Goal: Task Accomplishment & Management: Complete application form

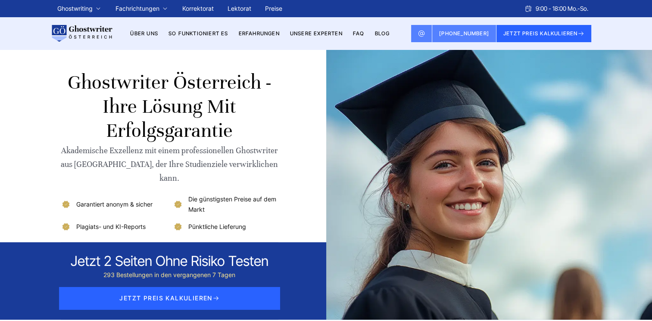
click at [280, 8] on link "Preise" at bounding box center [273, 8] width 17 height 7
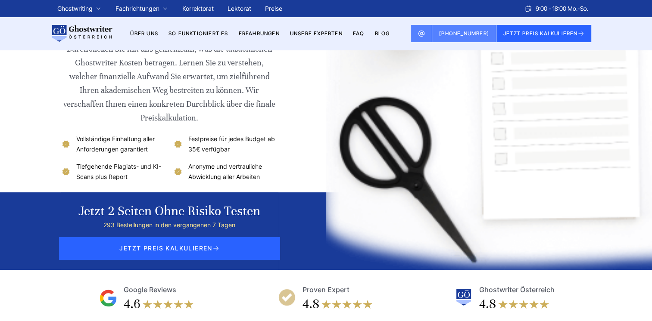
scroll to position [86, 0]
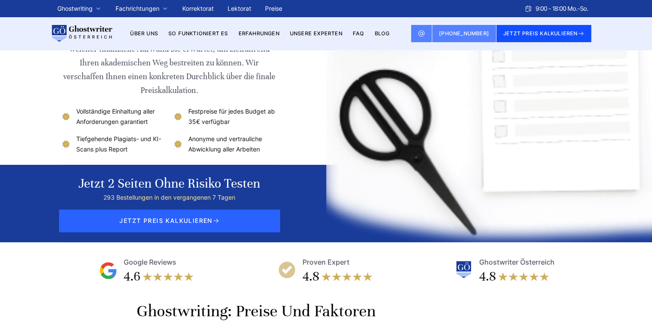
click at [550, 31] on button "JETZT PREIS KALKULIEREN" at bounding box center [543, 33] width 95 height 17
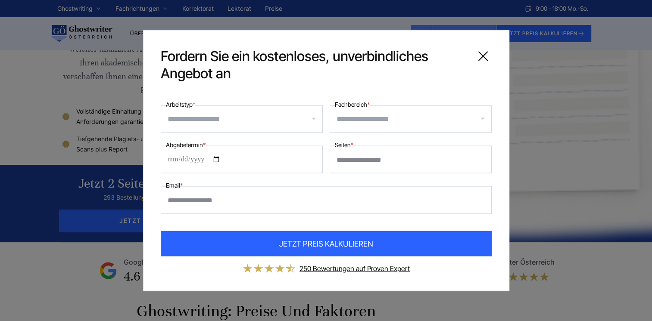
click at [196, 122] on input "Arbeitstyp *" at bounding box center [245, 119] width 155 height 14
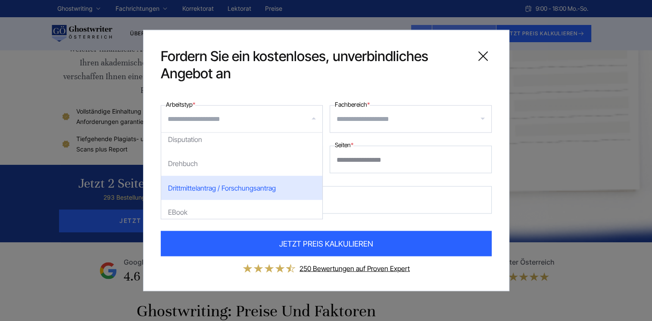
scroll to position [603, 0]
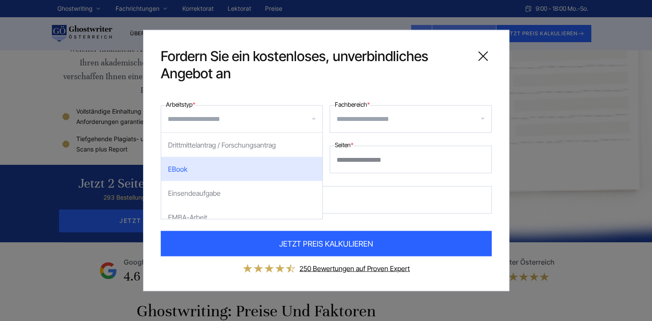
click at [175, 168] on div "EBook" at bounding box center [241, 169] width 161 height 24
select select "**"
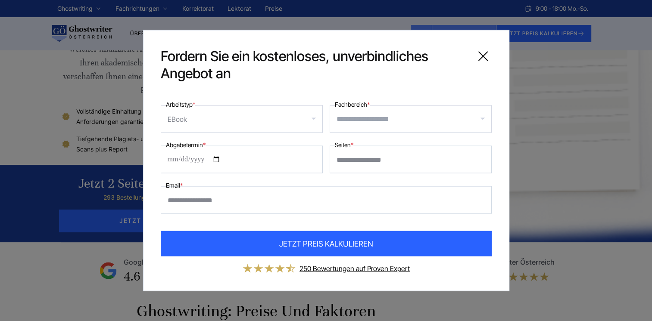
click at [374, 120] on input "Fachbereich *" at bounding box center [414, 119] width 155 height 14
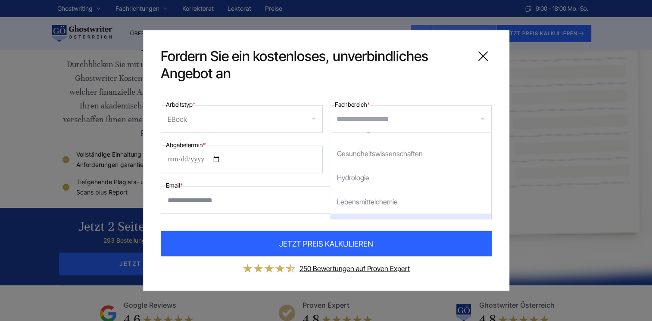
scroll to position [991, 0]
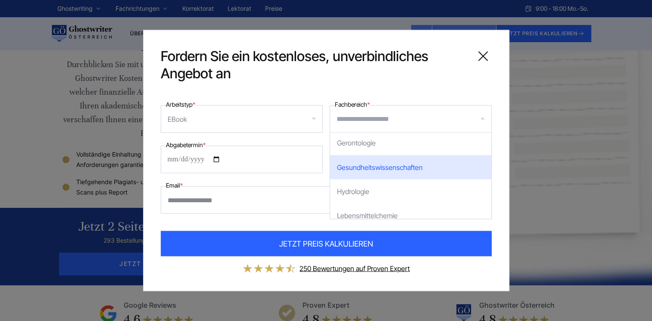
click at [390, 166] on div "Gesundheitswissenschaften" at bounding box center [410, 168] width 161 height 24
select select "**"
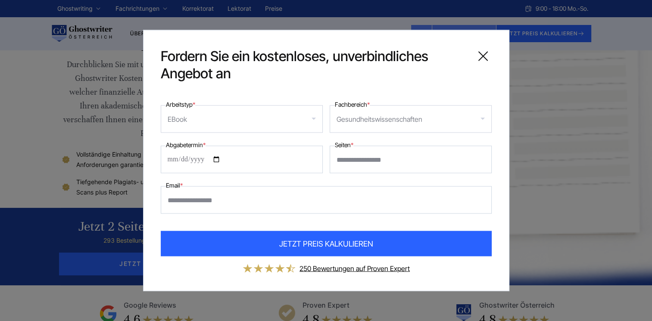
click at [200, 149] on label "Abgabetermin *" at bounding box center [186, 145] width 40 height 10
click at [200, 149] on input "Abgabetermin *" at bounding box center [242, 160] width 162 height 28
click at [223, 160] on input "Abgabetermin *" at bounding box center [242, 160] width 162 height 28
type input "**********"
click at [357, 160] on input "Seiten *" at bounding box center [411, 160] width 162 height 28
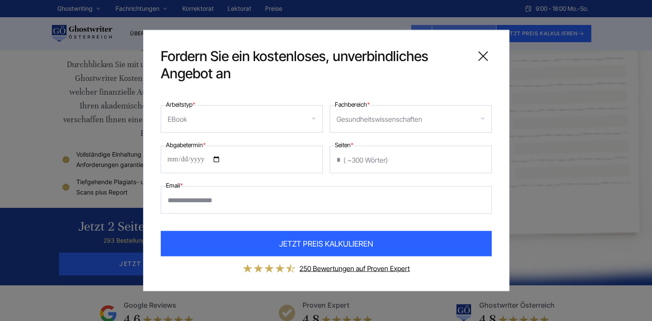
click at [481, 162] on input "*" at bounding box center [411, 160] width 162 height 28
click at [480, 157] on input "*" at bounding box center [411, 160] width 162 height 28
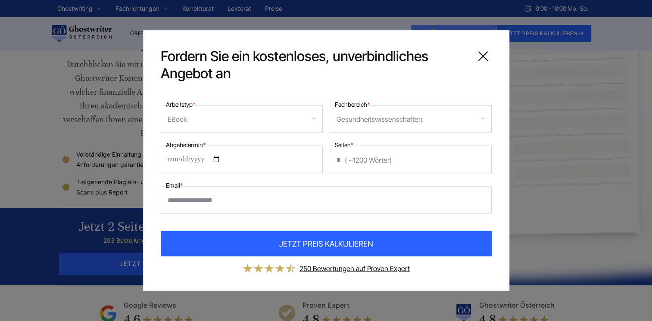
click at [481, 163] on input "*" at bounding box center [411, 160] width 162 height 28
click at [480, 157] on input "*" at bounding box center [411, 160] width 162 height 28
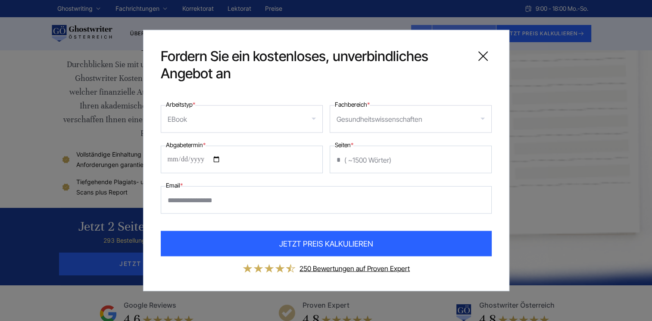
click at [480, 157] on input "*" at bounding box center [411, 160] width 162 height 28
click at [480, 156] on input "*" at bounding box center [411, 160] width 162 height 28
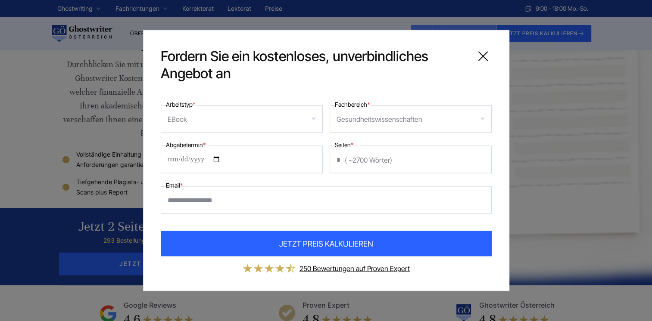
click at [480, 156] on input "**" at bounding box center [411, 160] width 162 height 28
click at [480, 157] on input "**" at bounding box center [411, 160] width 162 height 28
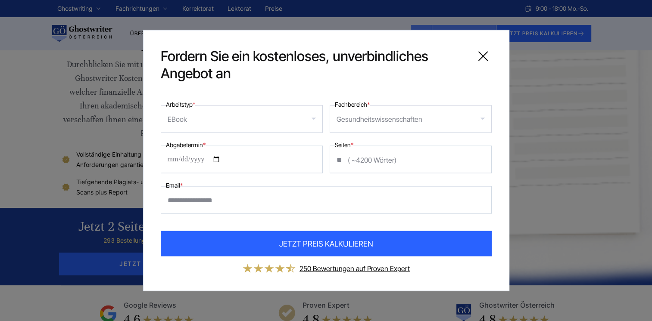
click at [480, 162] on input "**" at bounding box center [411, 160] width 162 height 28
type input "**"
click at [481, 158] on input "**" at bounding box center [411, 160] width 162 height 28
click at [201, 207] on input "Email *" at bounding box center [326, 201] width 331 height 28
type input "**********"
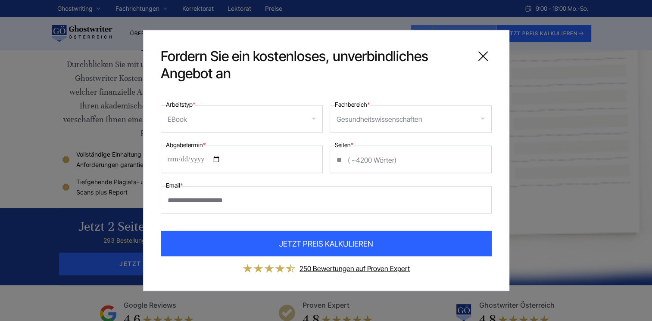
click at [483, 120] on div "Gesundheitswissenschaften" at bounding box center [411, 120] width 162 height 28
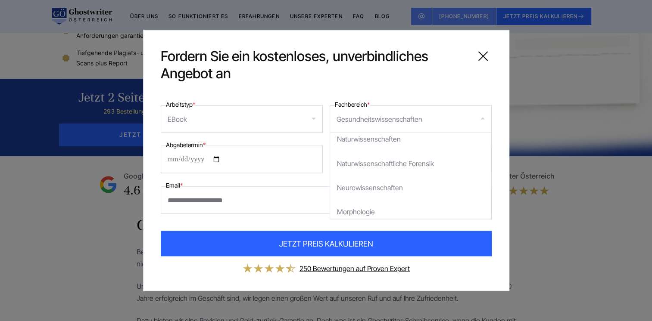
scroll to position [689, 0]
click at [606, 83] on div "**********" at bounding box center [326, 160] width 652 height 321
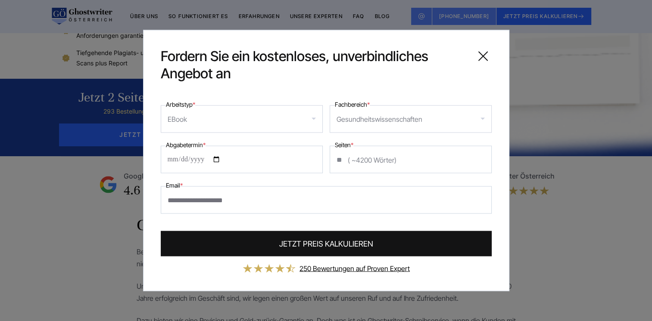
click at [318, 248] on span "JETZT PREIS KALKULIEREN" at bounding box center [326, 244] width 94 height 12
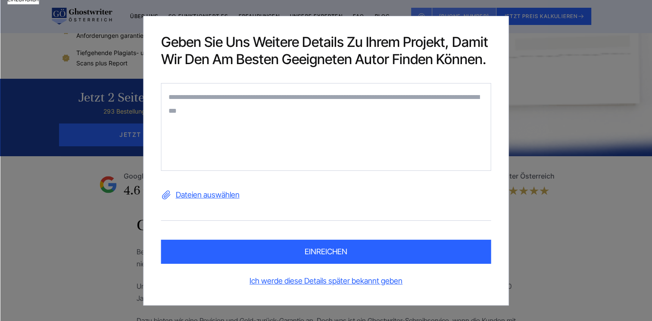
click at [217, 196] on label "Dateien auswählen" at bounding box center [326, 195] width 330 height 14
click at [0, 0] on input "Dateien auswählen" at bounding box center [0, 0] width 0 height 0
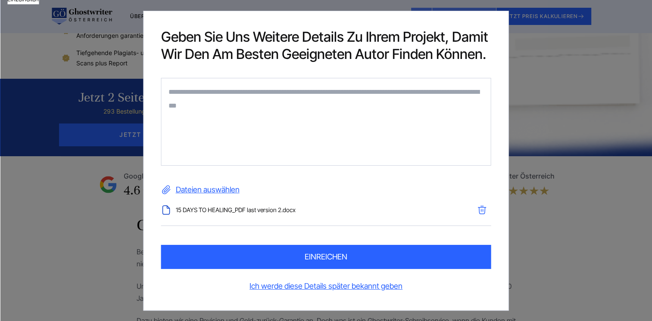
click at [188, 100] on textarea at bounding box center [326, 122] width 330 height 88
paste textarea "**********"
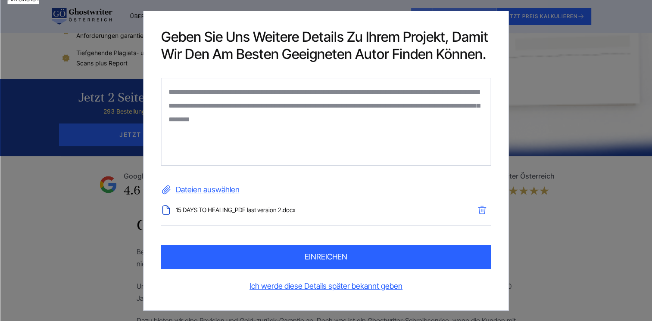
click at [166, 88] on textarea "**********" at bounding box center [326, 122] width 330 height 88
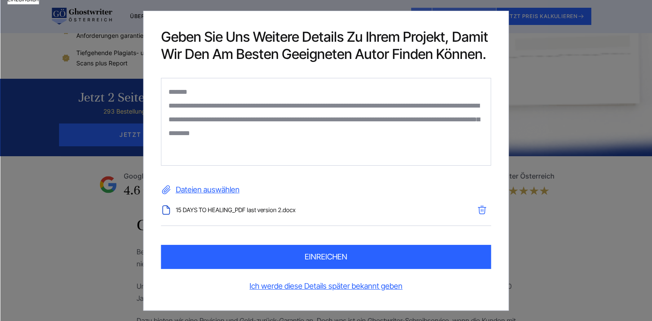
click at [317, 133] on textarea "**********" at bounding box center [326, 122] width 330 height 88
paste textarea "**********"
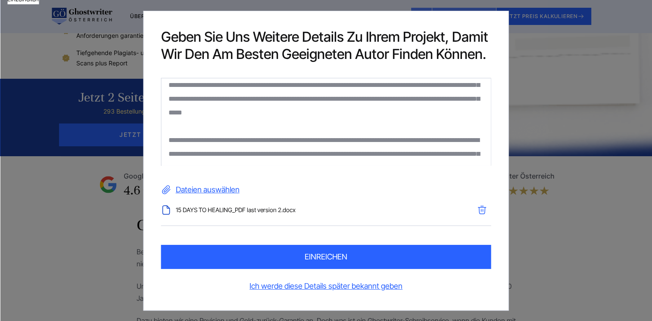
scroll to position [102, 0]
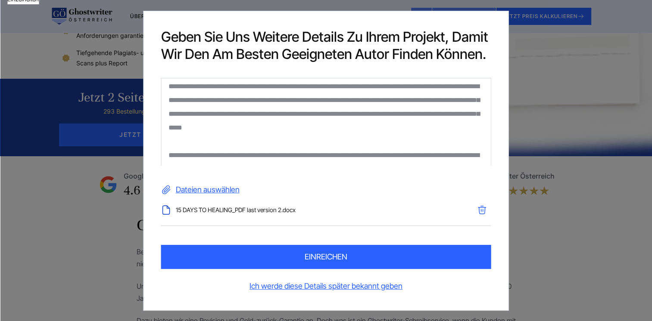
drag, startPoint x: 324, startPoint y: 99, endPoint x: 276, endPoint y: 97, distance: 48.7
click at [276, 97] on textarea at bounding box center [326, 122] width 330 height 88
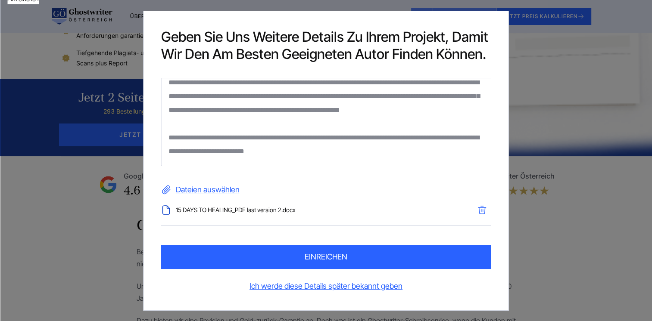
scroll to position [188, 0]
click at [272, 151] on textarea at bounding box center [326, 122] width 330 height 88
drag, startPoint x: 271, startPoint y: 149, endPoint x: 284, endPoint y: 151, distance: 13.0
click at [271, 149] on textarea at bounding box center [326, 122] width 330 height 88
click at [283, 150] on textarea at bounding box center [326, 122] width 330 height 88
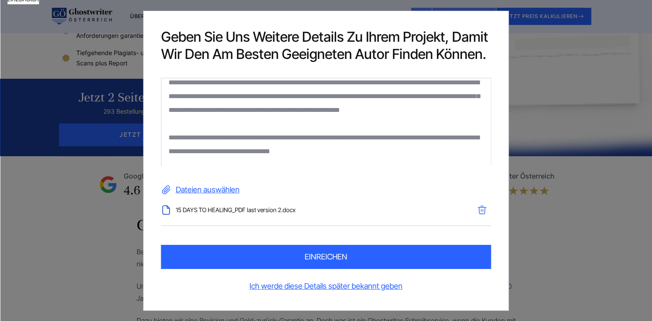
type textarea "**********"
click at [324, 258] on button "einreichen" at bounding box center [326, 257] width 330 height 24
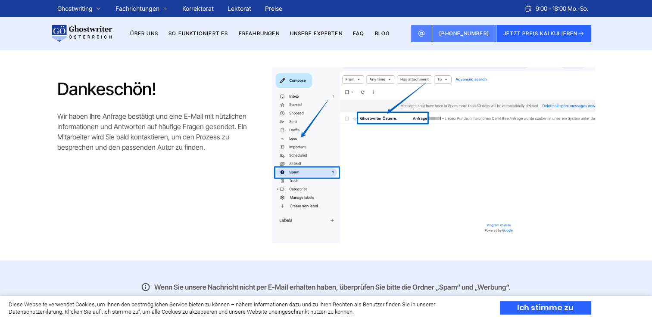
click at [567, 310] on div "Ich stimme zu" at bounding box center [545, 308] width 91 height 13
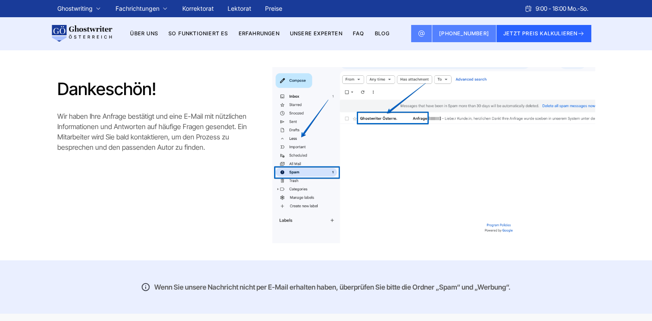
click at [262, 35] on link "Erfahrungen" at bounding box center [259, 33] width 41 height 6
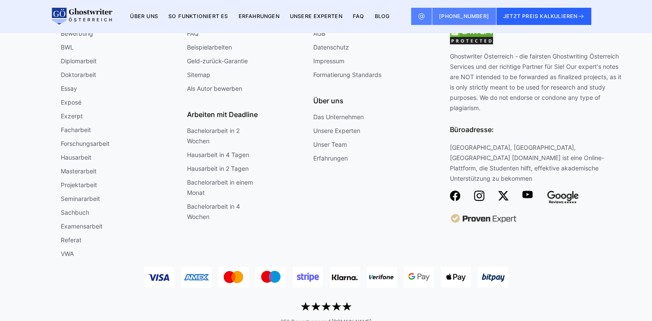
scroll to position [2208, 0]
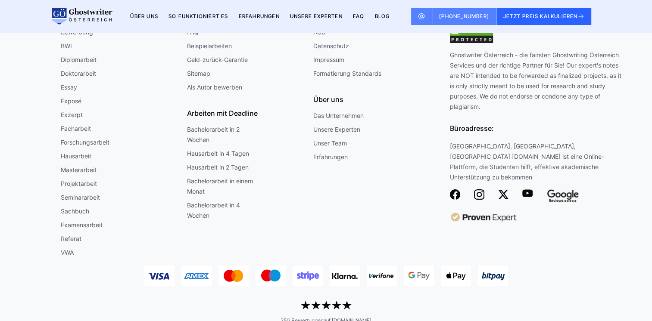
click at [337, 162] on link "Erfahrungen" at bounding box center [330, 157] width 34 height 10
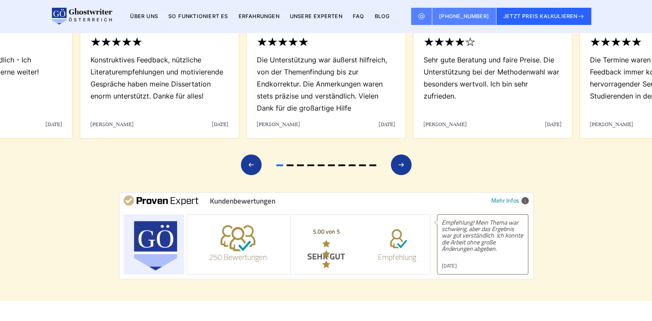
scroll to position [326, 0]
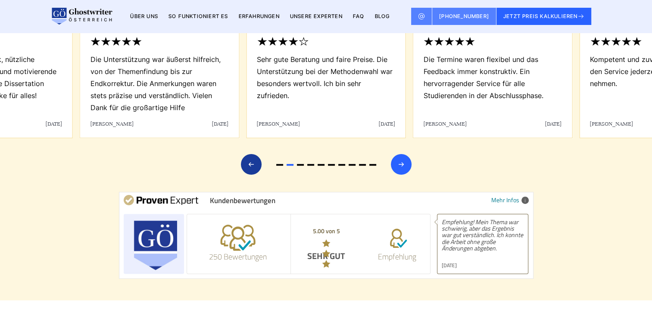
click at [407, 173] on div "Next slide" at bounding box center [401, 164] width 21 height 21
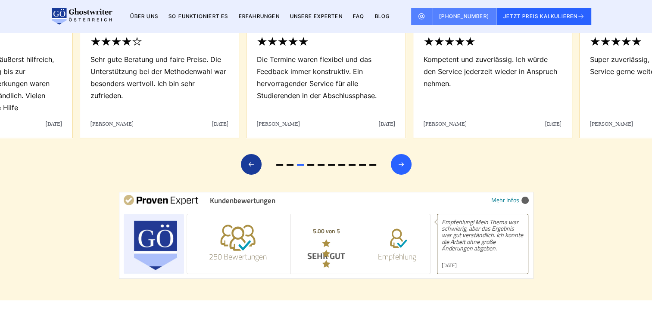
click at [407, 173] on div "Next slide" at bounding box center [401, 164] width 21 height 21
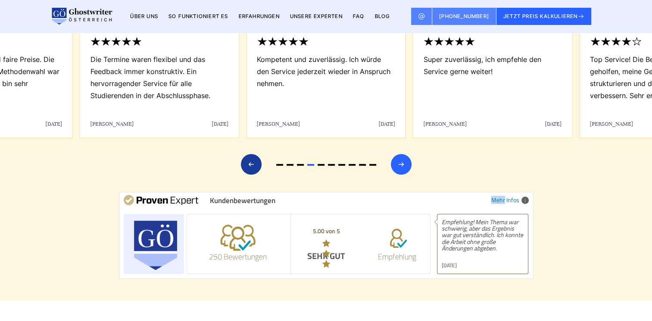
click at [407, 173] on div "Next slide" at bounding box center [401, 164] width 21 height 21
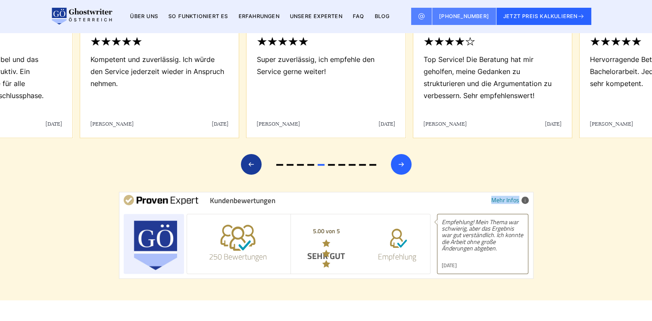
click at [407, 173] on div "Next slide" at bounding box center [401, 164] width 21 height 21
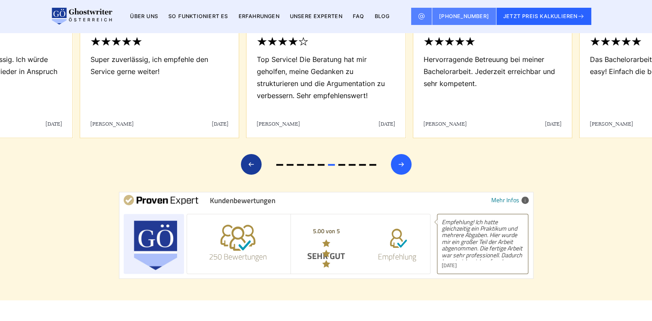
click at [407, 173] on div "Next slide" at bounding box center [401, 164] width 21 height 21
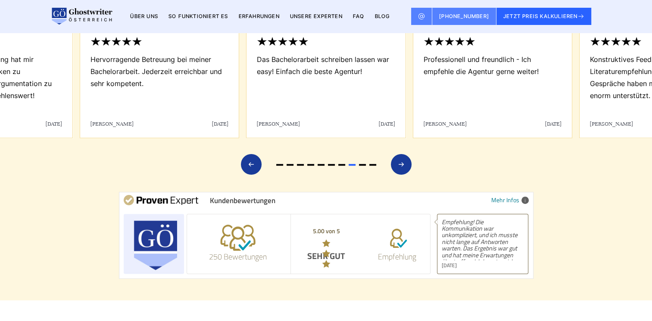
scroll to position [0, 0]
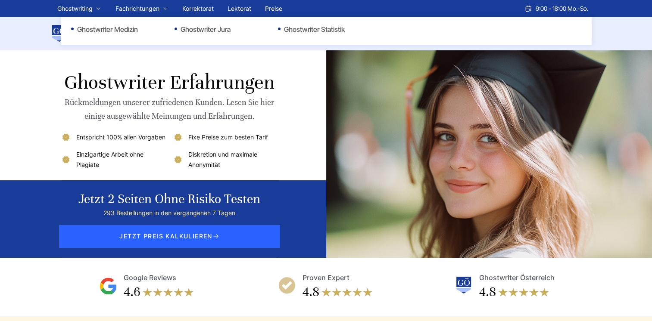
click at [164, 6] on li "Fachrichtungen Ghostwriter Medizin Ghostwriter Jura Ghostwriter Statistik" at bounding box center [141, 8] width 53 height 10
click at [166, 11] on li "Fachrichtungen Ghostwriter Medizin Ghostwriter Jura Ghostwriter Statistik" at bounding box center [141, 8] width 53 height 10
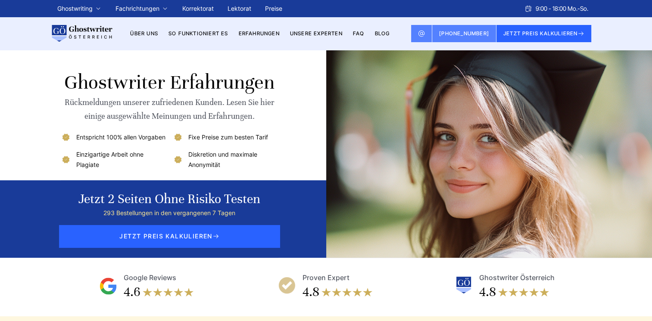
click at [196, 35] on link "So funktioniert es" at bounding box center [198, 33] width 60 height 6
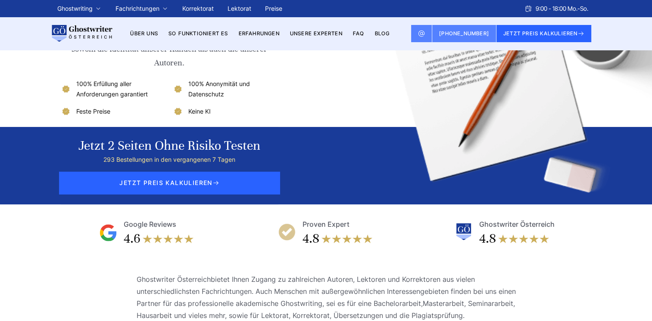
scroll to position [101, 0]
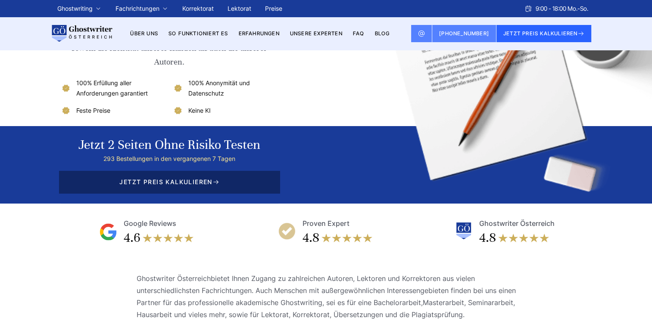
click at [194, 186] on span "JETZT PREIS KALKULIEREN" at bounding box center [169, 182] width 221 height 22
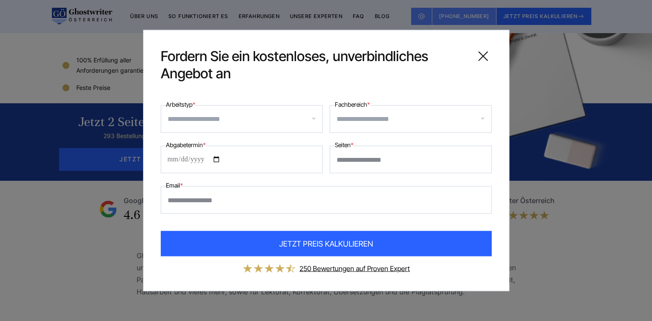
scroll to position [144, 0]
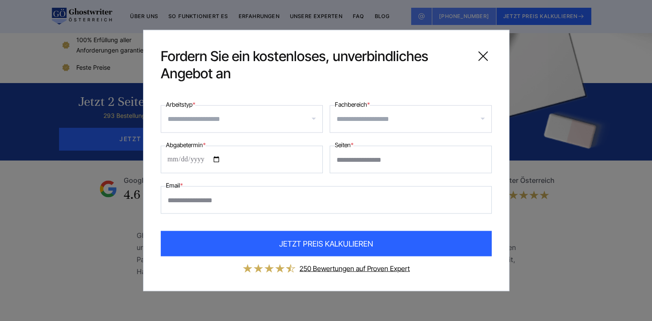
click at [482, 54] on icon at bounding box center [482, 56] width 17 height 17
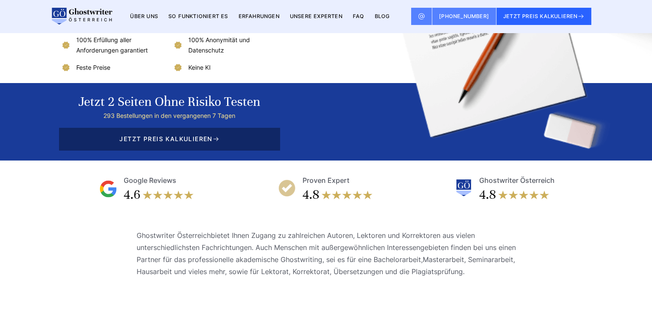
click at [215, 140] on icon at bounding box center [215, 139] width 7 height 7
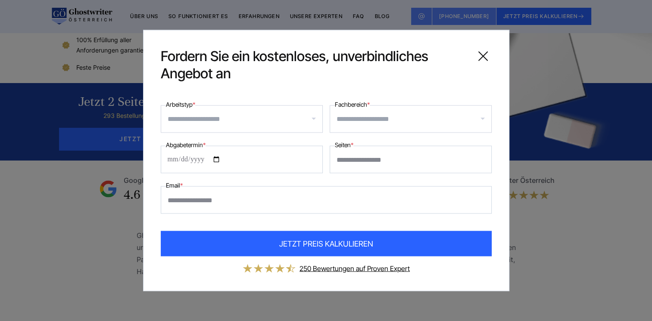
click at [481, 61] on icon at bounding box center [482, 56] width 17 height 17
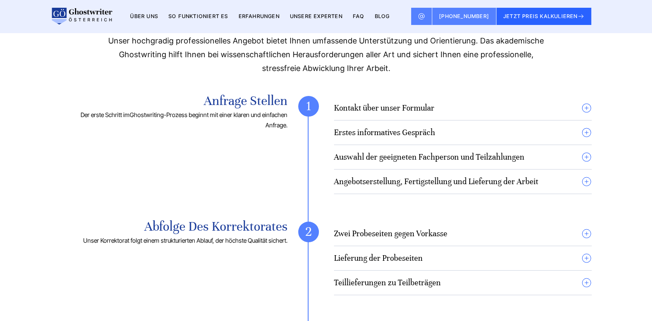
scroll to position [575, 0]
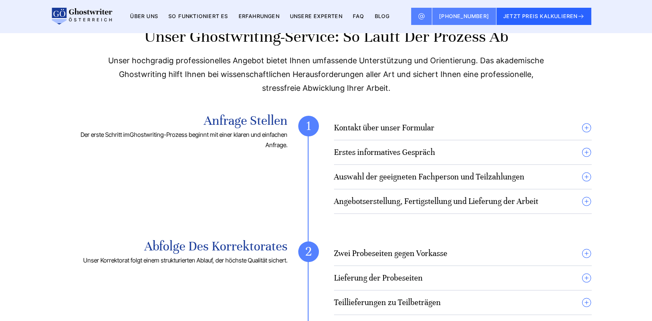
click at [585, 176] on summary "Auswahl der geeigneten Fachperson und Teilzahlungen" at bounding box center [463, 177] width 258 height 10
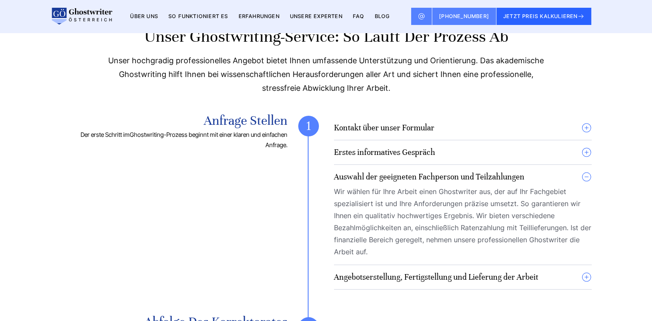
click at [587, 278] on summary "Angebotserstellung, Fertigstellung und Lieferung der Arbeit" at bounding box center [463, 277] width 258 height 10
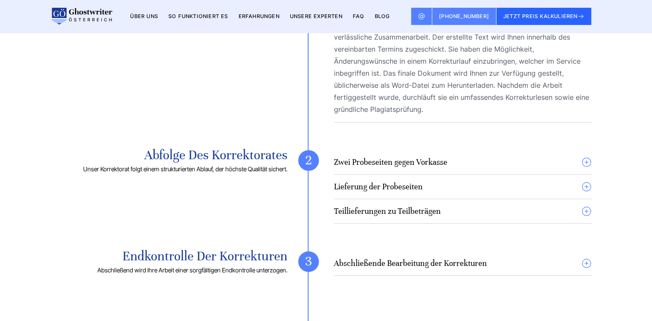
scroll to position [855, 0]
click at [419, 187] on h4 "Lieferung der Probeseiten" at bounding box center [378, 186] width 89 height 10
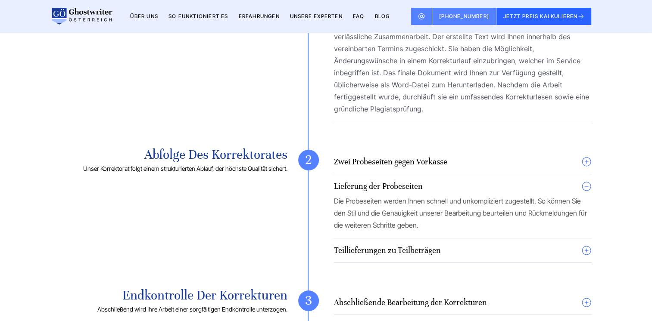
click at [421, 166] on h4 "Zwei Probeseiten gegen Vorkasse" at bounding box center [390, 162] width 113 height 10
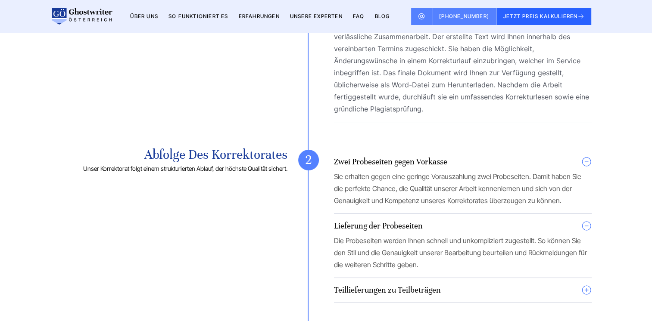
scroll to position [945, 0]
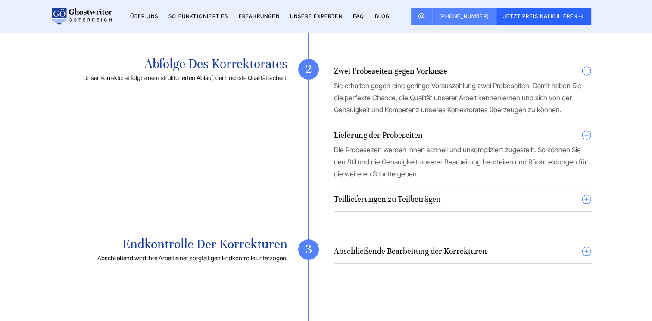
click at [396, 196] on h4 "Teillieferungen zu Teilbeträgen" at bounding box center [387, 199] width 107 height 10
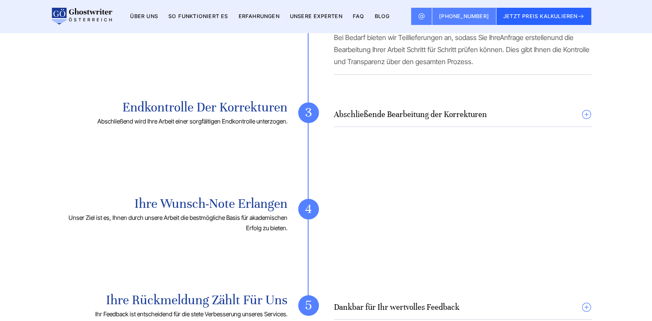
scroll to position [1126, 0]
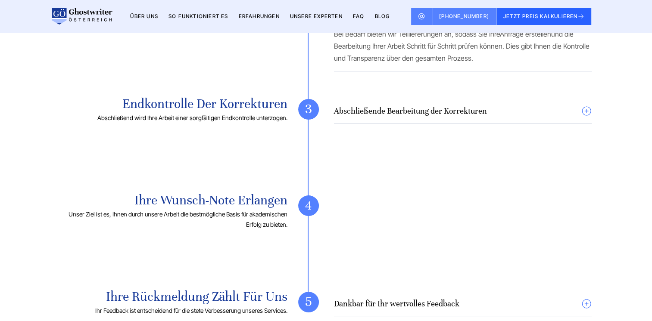
click at [399, 112] on h4 "Abschließende Bearbeitung der Korrekturen" at bounding box center [410, 111] width 153 height 10
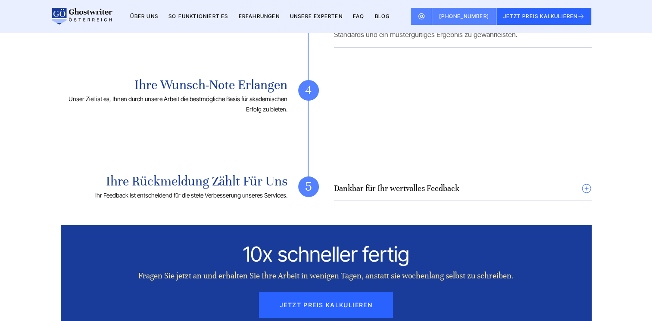
scroll to position [1262, 0]
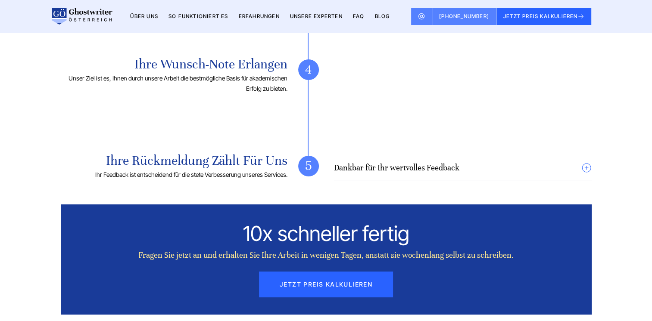
click at [401, 168] on h4 "Dankbar für Ihr wertvolles Feedback" at bounding box center [396, 168] width 125 height 10
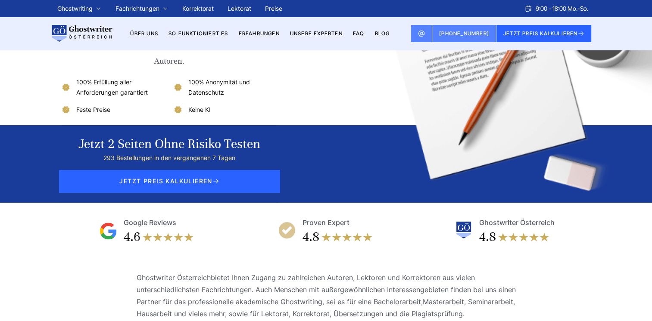
scroll to position [0, 0]
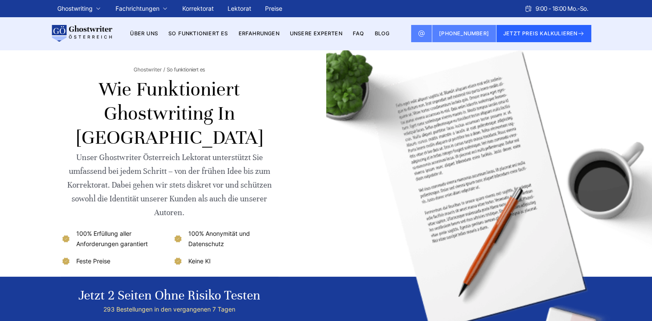
click at [147, 34] on link "Über uns" at bounding box center [144, 33] width 28 height 6
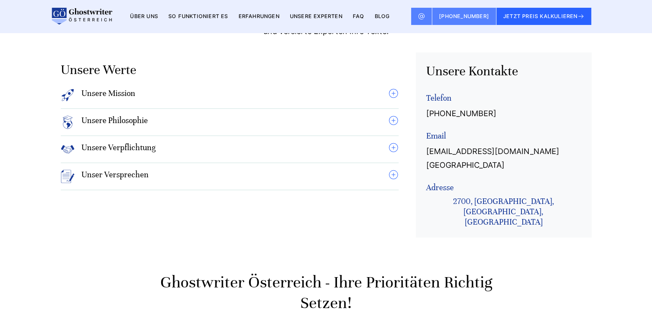
scroll to position [730, 0]
click at [125, 89] on h4 "Unsere Mission" at bounding box center [108, 96] width 54 height 14
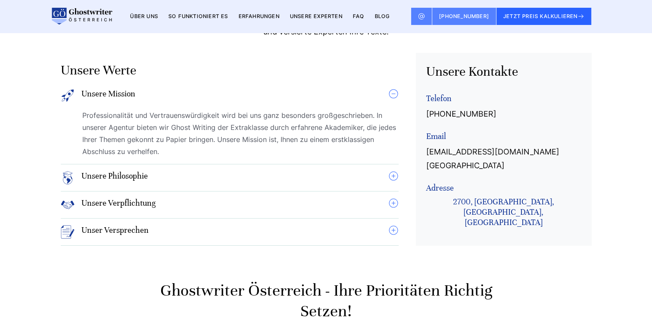
click at [125, 89] on h4 "Unsere Mission" at bounding box center [108, 96] width 54 height 14
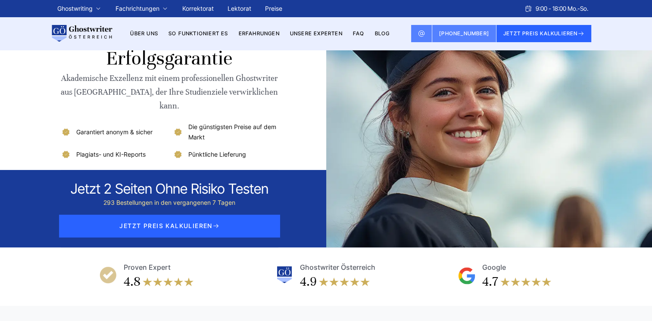
scroll to position [0, 0]
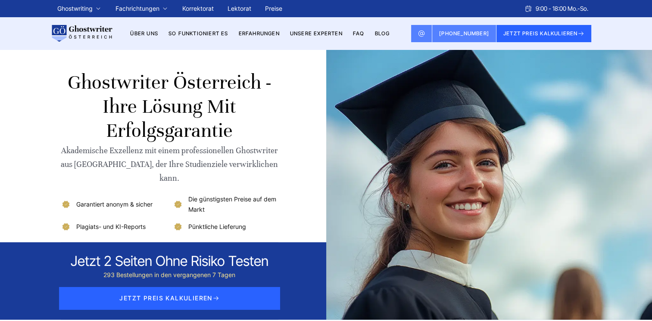
click at [360, 32] on link "FAQ" at bounding box center [359, 33] width 12 height 6
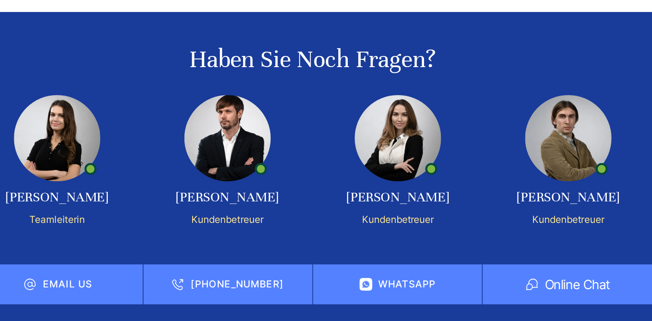
scroll to position [225, 0]
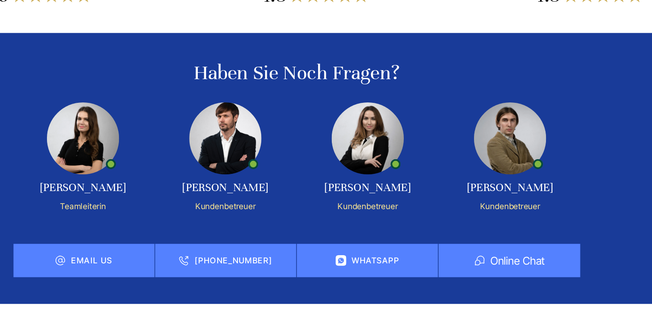
click at [274, 142] on img at bounding box center [280, 140] width 47 height 47
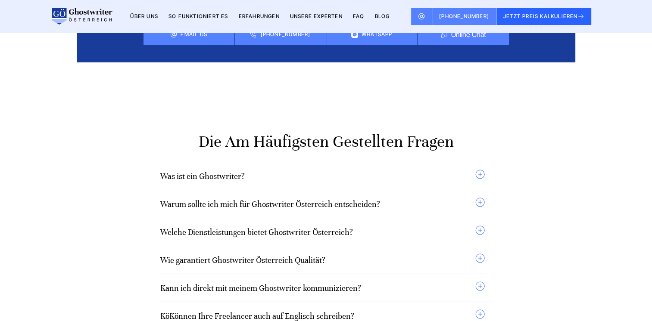
scroll to position [414, 0]
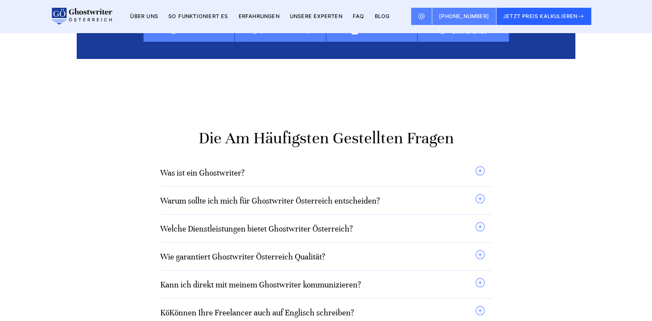
click at [200, 176] on link "Was ist ein Ghostwriter?" at bounding box center [202, 173] width 84 height 10
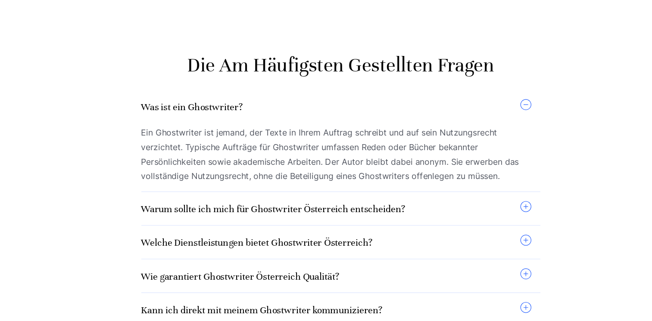
scroll to position [467, 0]
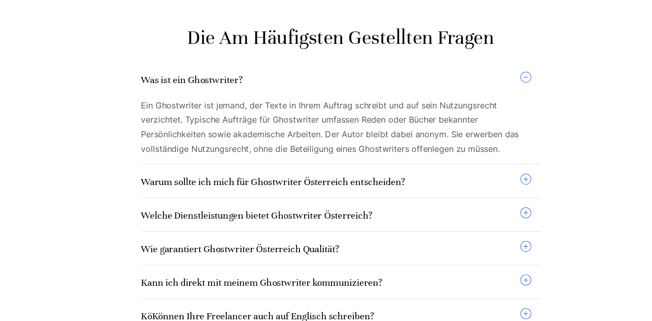
click at [286, 206] on link "Warum sollte ich mich für Ghostwriter Österreich entscheiden?" at bounding box center [270, 205] width 220 height 10
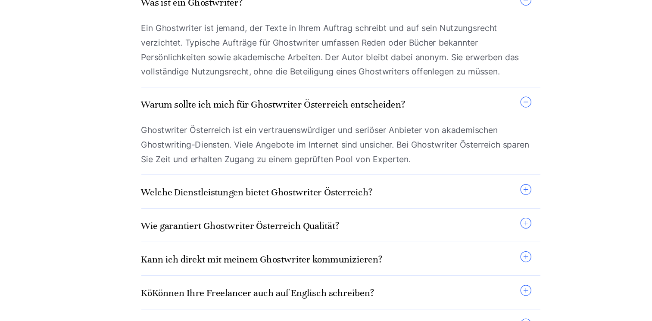
scroll to position [534, 0]
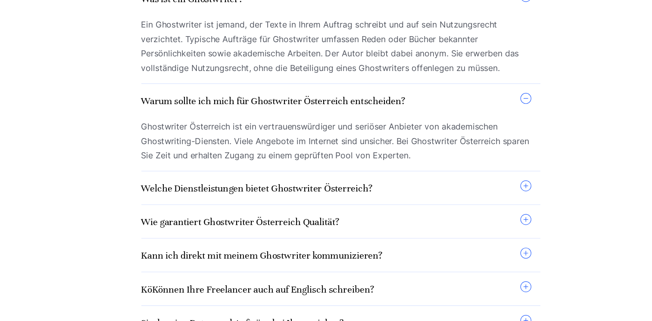
click at [256, 215] on link "Welche Dienstleistungen bietet Ghostwriter Österreich?" at bounding box center [256, 211] width 193 height 10
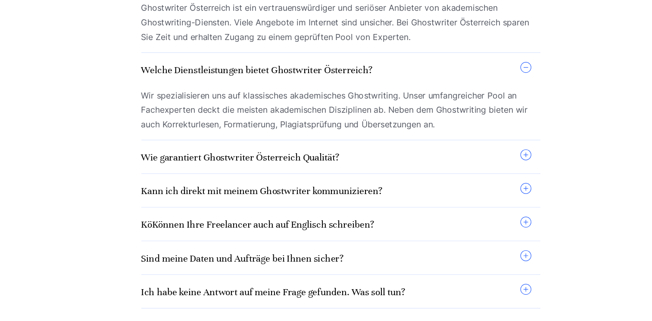
scroll to position [633, 0]
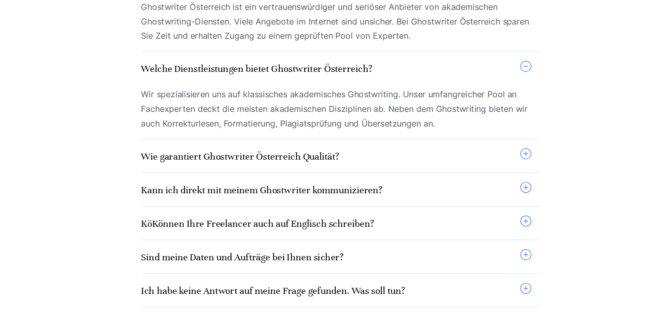
click at [212, 187] on link "Wie garantiert Ghostwriter Österreich Qualität?" at bounding box center [242, 184] width 165 height 10
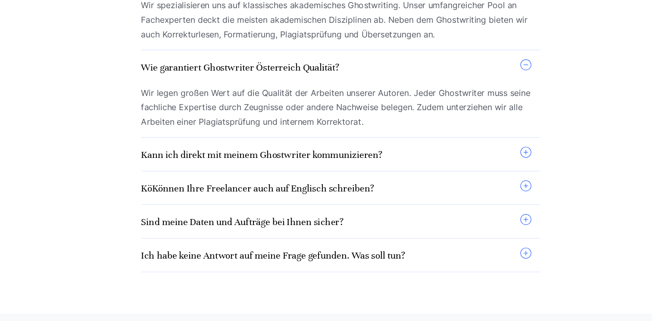
scroll to position [708, 0]
click at [212, 182] on link "Kann ich direkt mit meinem Ghostwriter kommunizieren?" at bounding box center [260, 182] width 201 height 10
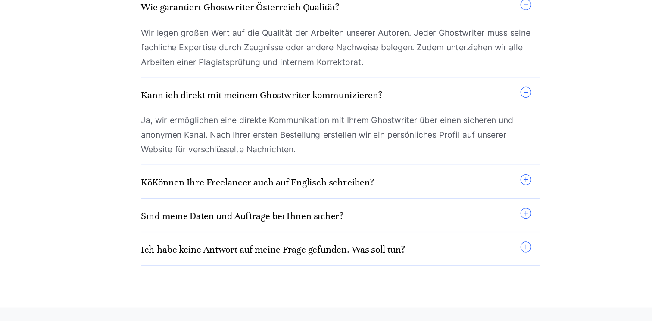
scroll to position [765, 0]
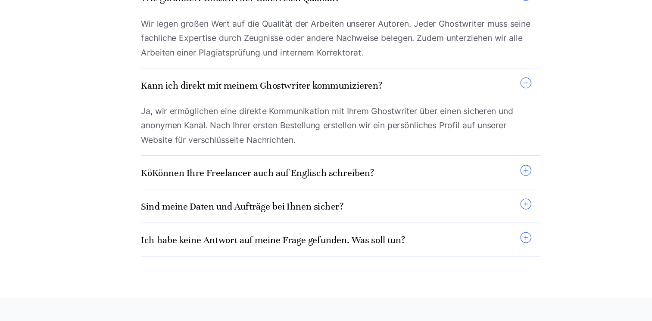
click at [241, 201] on link "KöKönnen Ihre Freelancer auch auf Englisch schreiben?" at bounding box center [257, 198] width 194 height 10
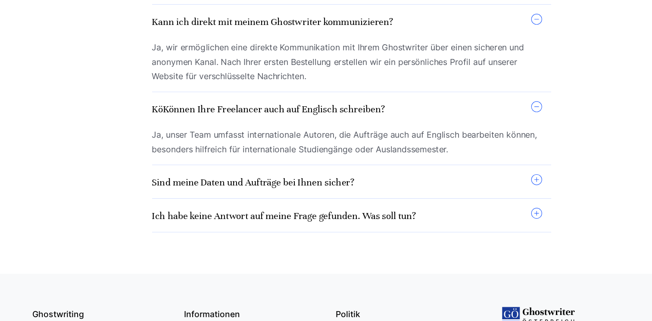
scroll to position [824, 0]
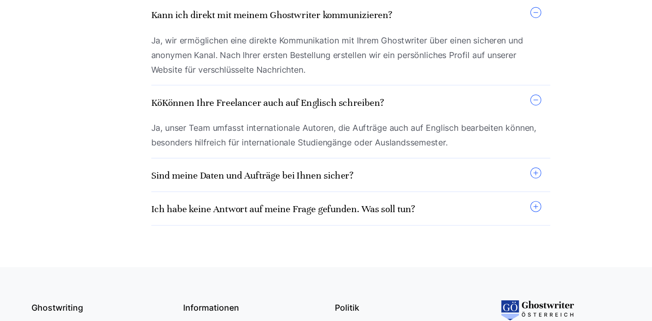
click at [228, 200] on link "Sind meine Daten und Aufträge bei Ihnen sicher?" at bounding box center [244, 200] width 168 height 10
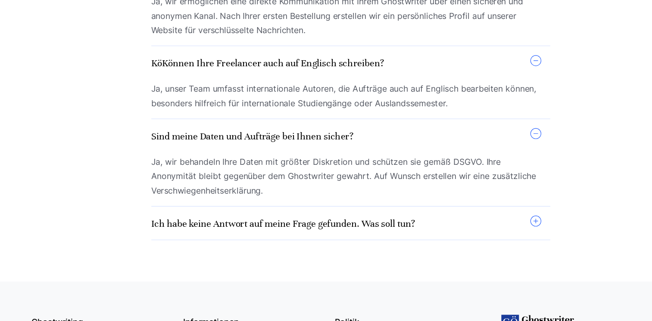
scroll to position [858, 0]
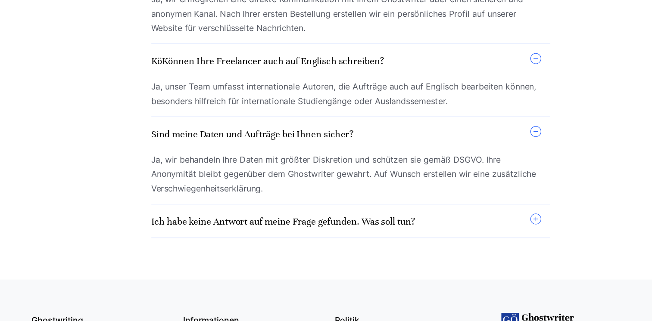
click at [216, 243] on h3 "Ich habe keine Antwort auf meine Frage gefunden. Was soll tun?" at bounding box center [270, 238] width 220 height 14
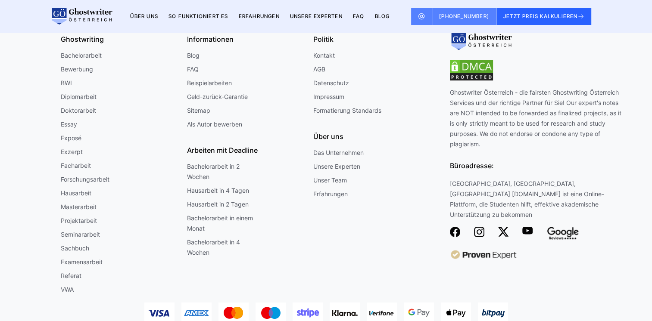
scroll to position [1184, 0]
click at [80, 216] on link "Projektarbeit" at bounding box center [79, 221] width 36 height 10
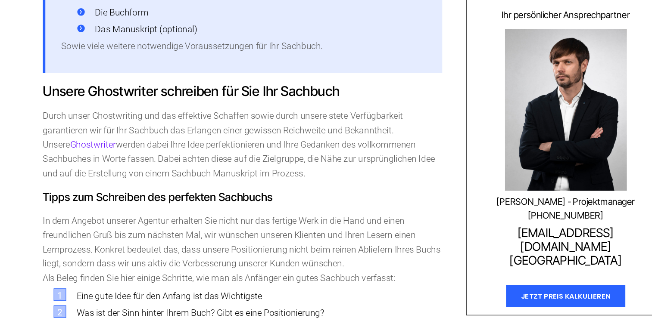
scroll to position [926, 0]
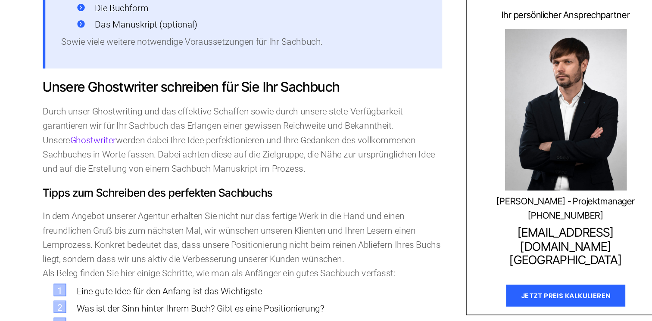
click at [317, 72] on li "Das Manuskript (optional)" at bounding box center [237, 65] width 301 height 12
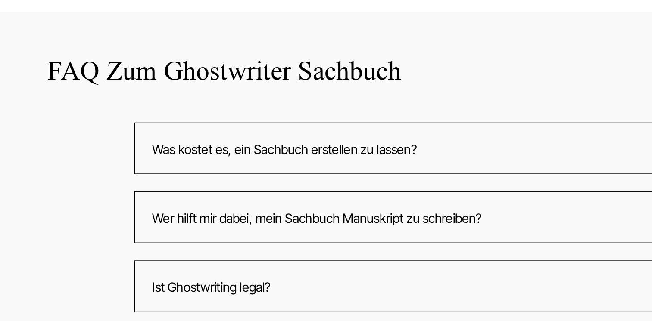
scroll to position [2169, 0]
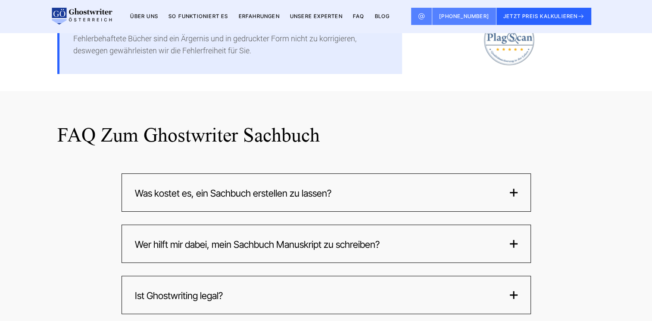
click at [282, 212] on div "Was kostet es, ein Sachbuch erstellen zu lassen? Die Preise unserer Agentur sin…" at bounding box center [326, 193] width 409 height 38
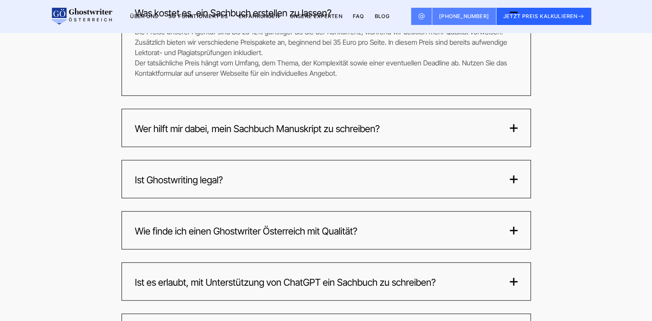
scroll to position [2350, 0]
click at [476, 134] on div "Wer hilft mir dabei, mein Sachbuch Manuskript zu schreiben?" at bounding box center [326, 128] width 383 height 12
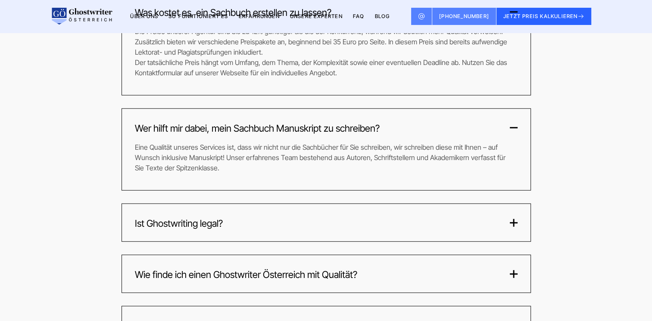
click at [343, 229] on div "Ist Ghostwriting legal?" at bounding box center [326, 223] width 383 height 12
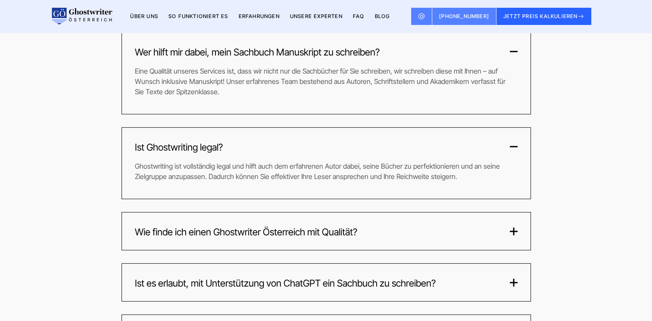
scroll to position [2443, 0]
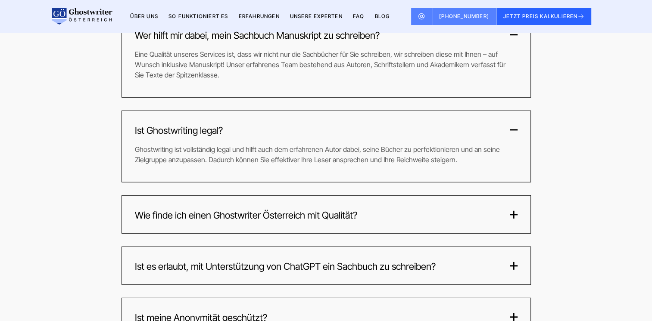
click at [388, 233] on div "Wie finde ich einen Ghostwriter Österreich mit Qualität? Kurz und knapp: Indem …" at bounding box center [326, 215] width 409 height 38
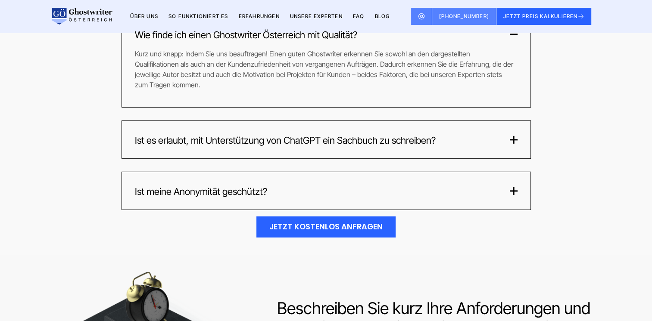
scroll to position [2623, 0]
click at [345, 147] on span "Ist es erlaubt, mit Unterstützung von ChatGPT ein Sachbuch zu schreiben?" at bounding box center [285, 140] width 301 height 11
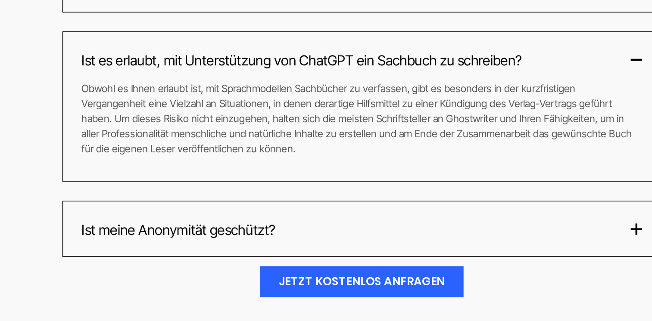
scroll to position [2659, 0]
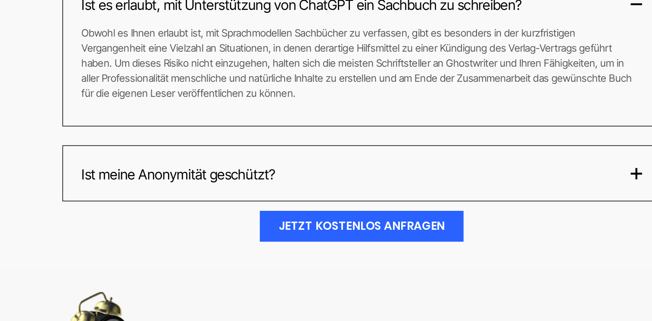
click at [212, 227] on span "Ist meine Anonymität geschützt?" at bounding box center [201, 220] width 132 height 11
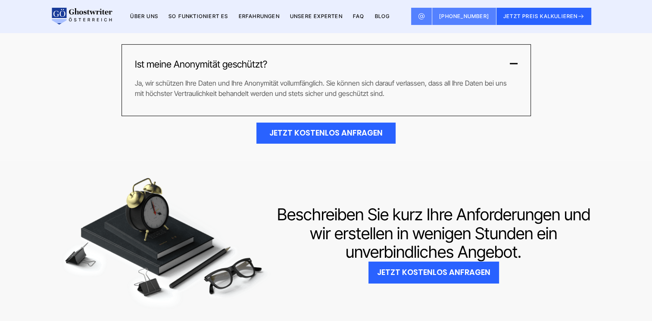
scroll to position [2815, 0]
